Goal: Transaction & Acquisition: Download file/media

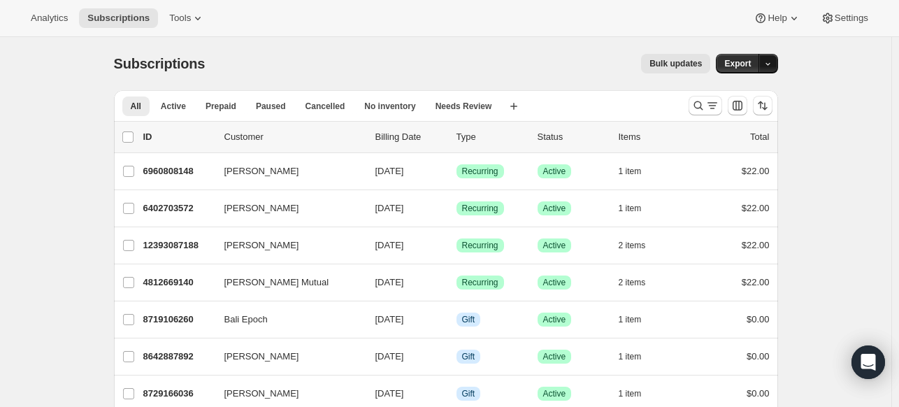
click at [770, 62] on icon "button" at bounding box center [767, 63] width 9 height 9
click at [732, 87] on span "Subscription data" at bounding box center [697, 92] width 70 height 10
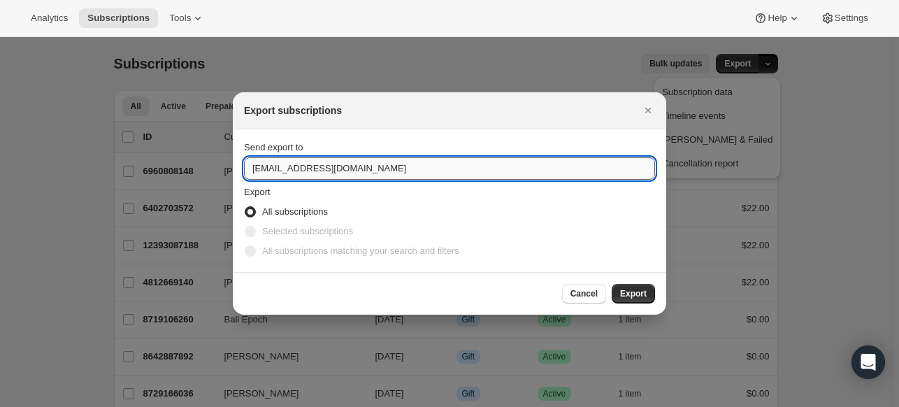
click at [266, 168] on input "[EMAIL_ADDRESS][DOMAIN_NAME]" at bounding box center [449, 168] width 411 height 22
drag, startPoint x: 266, startPoint y: 168, endPoint x: 243, endPoint y: 166, distance: 23.1
click at [244, 166] on input "[EMAIL_ADDRESS][DOMAIN_NAME]" at bounding box center [449, 168] width 411 height 22
click at [243, 166] on section "Send export to [EMAIL_ADDRESS][DOMAIN_NAME] Export All subscriptions Selected s…" at bounding box center [449, 200] width 433 height 143
click at [266, 172] on input "[EMAIL_ADDRESS][DOMAIN_NAME]" at bounding box center [449, 168] width 411 height 22
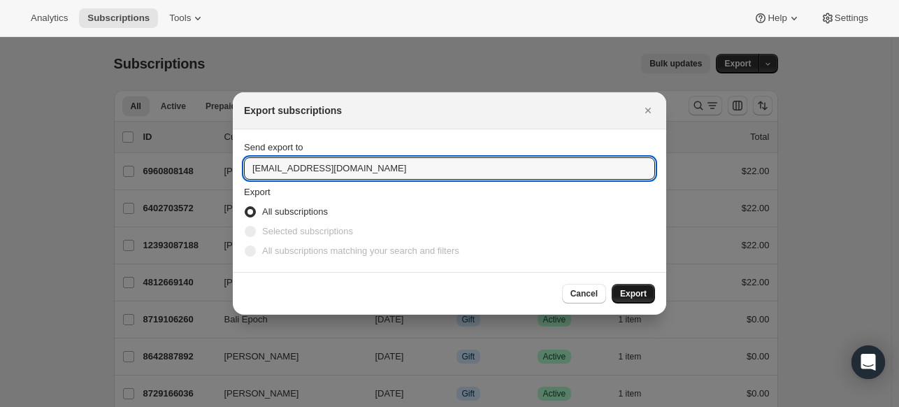
type input "[EMAIL_ADDRESS][DOMAIN_NAME]"
click at [638, 294] on span "Export" at bounding box center [633, 293] width 27 height 11
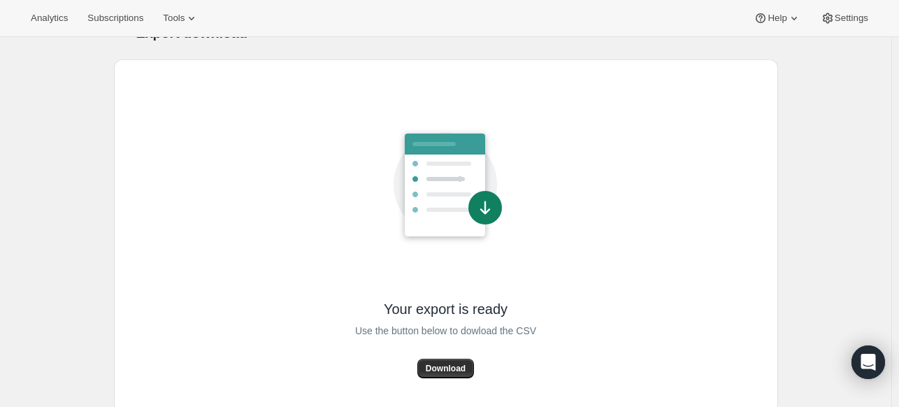
scroll to position [48, 0]
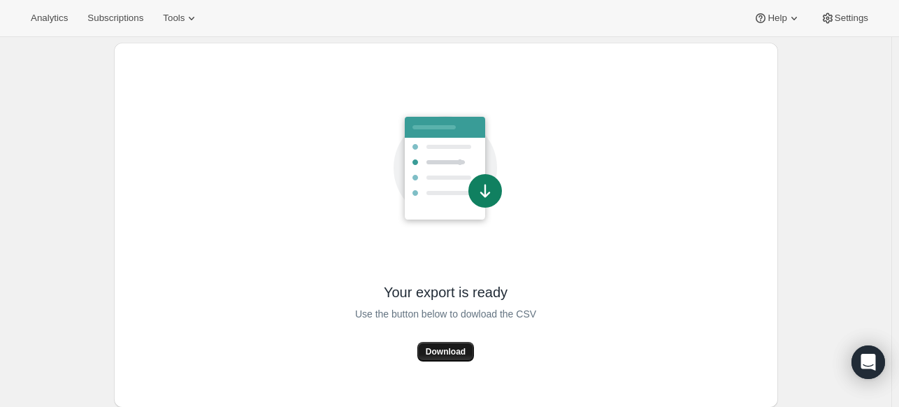
click at [447, 349] on span "Download" at bounding box center [446, 351] width 40 height 11
